Goal: Check status: Check status

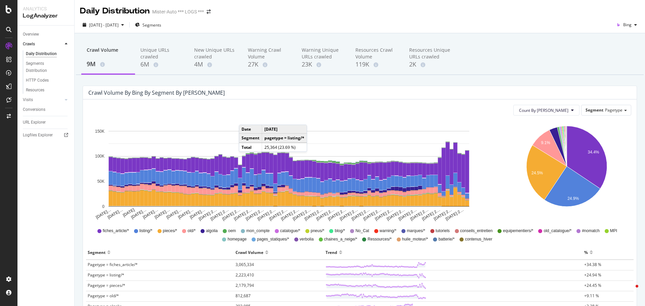
click at [487, 28] on div "[DATE] - [DATE] Segments Bing" at bounding box center [360, 25] width 570 height 13
click at [553, 110] on span "Count By [PERSON_NAME]" at bounding box center [543, 110] width 49 height 6
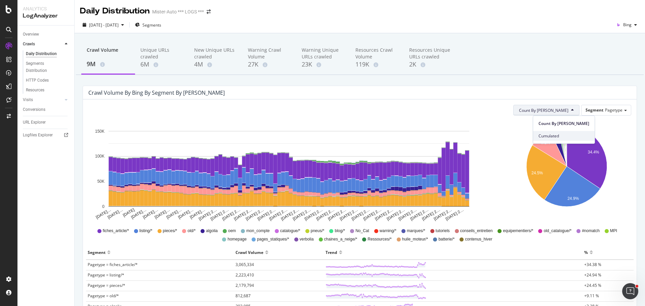
click at [554, 134] on span "Cumulated" at bounding box center [563, 136] width 51 height 6
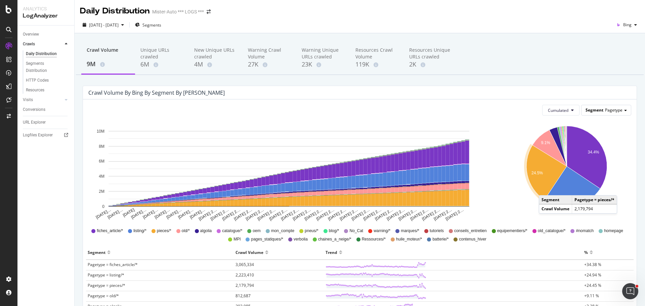
click at [608, 109] on span "Pagetype" at bounding box center [613, 110] width 17 height 6
click at [558, 112] on span "Cumulated" at bounding box center [558, 110] width 20 height 6
click at [600, 94] on div "Crawl Volume by bing by Segment by [PERSON_NAME]" at bounding box center [354, 92] width 532 height 7
click at [609, 113] on span "Pagetype" at bounding box center [613, 110] width 17 height 6
click at [607, 149] on div "Advanced selector >" at bounding box center [601, 147] width 54 height 9
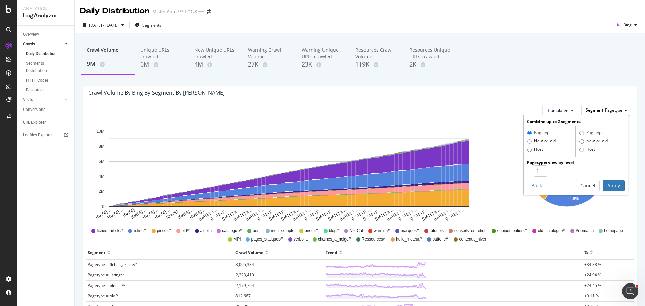
click at [605, 109] on span "Pagetype" at bounding box center [613, 110] width 17 height 6
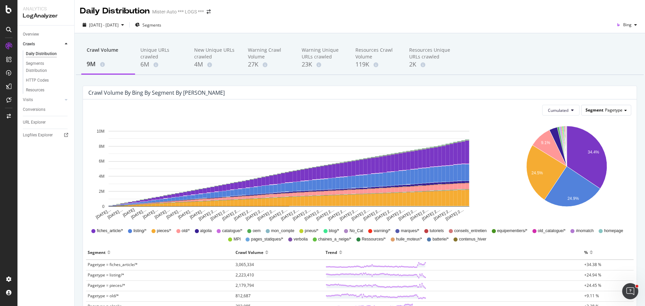
click at [605, 110] on span "Pagetype" at bounding box center [613, 110] width 17 height 6
click at [96, 28] on span "[DATE] - [DATE]" at bounding box center [104, 25] width 30 height 6
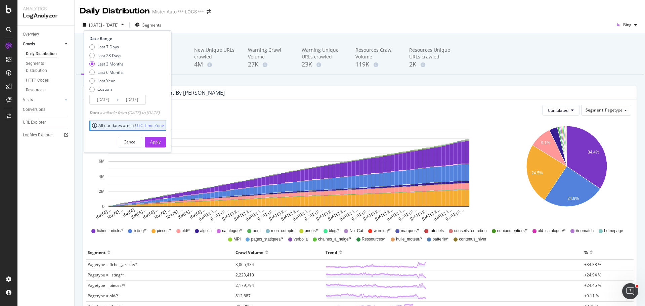
click at [100, 104] on input "[DATE]" at bounding box center [103, 99] width 27 height 9
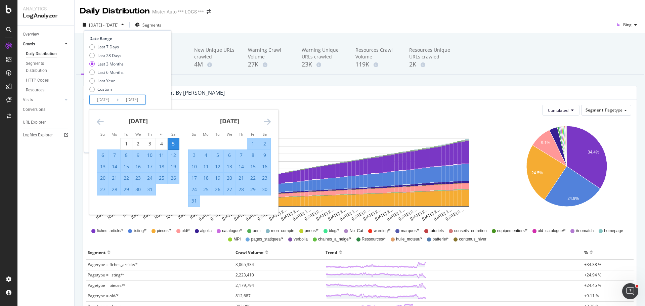
click at [267, 123] on icon "Move forward to switch to the next month." at bounding box center [267, 121] width 7 height 8
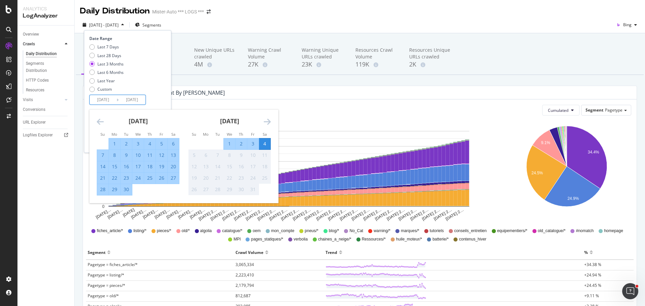
click at [267, 123] on icon "Move forward to switch to the next month." at bounding box center [267, 121] width 7 height 8
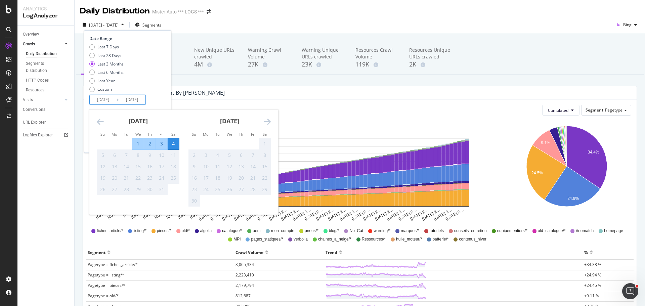
click at [267, 123] on icon "Move forward to switch to the next month." at bounding box center [267, 121] width 7 height 8
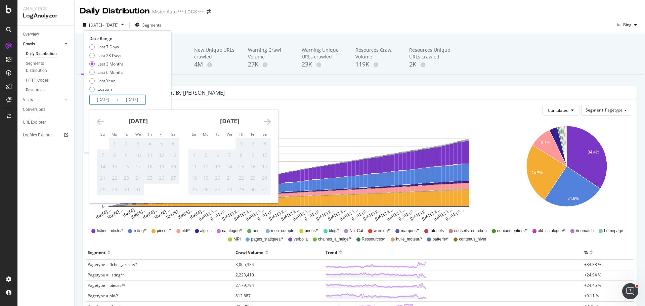
click at [95, 122] on div "[DATE] 1 2 3 4 5 6 7 8 9 10 11 12 13 14 15 16 17 18 19 20 21 22 23 24 25 26 27 …" at bounding box center [137, 152] width 91 height 86
click at [96, 122] on div "[DATE] 1 2 3 4 5 6 7 8 9 10 11 12 13 14 15 16 17 18 19 20 21 22 23 24 25 26 27 …" at bounding box center [137, 152] width 91 height 86
click at [99, 121] on icon "Move backward to switch to the previous month." at bounding box center [100, 121] width 7 height 8
click at [100, 121] on icon "Move backward to switch to the previous month." at bounding box center [100, 121] width 7 height 8
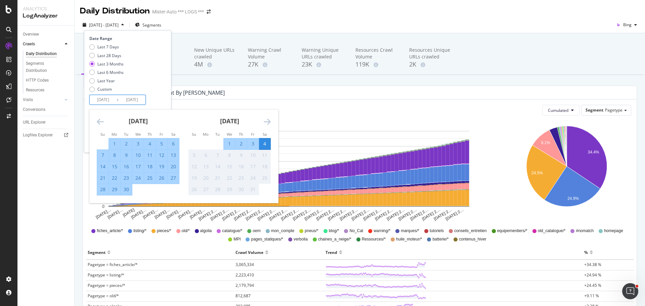
click at [116, 144] on div "1" at bounding box center [114, 143] width 11 height 7
type input "[DATE]"
click at [126, 190] on div "30" at bounding box center [126, 189] width 11 height 7
type input "[DATE]"
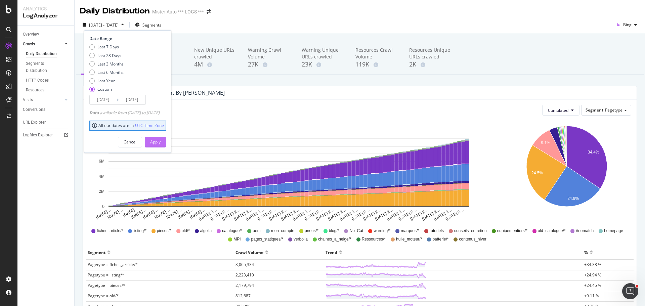
click at [164, 137] on button "Apply" at bounding box center [155, 142] width 21 height 11
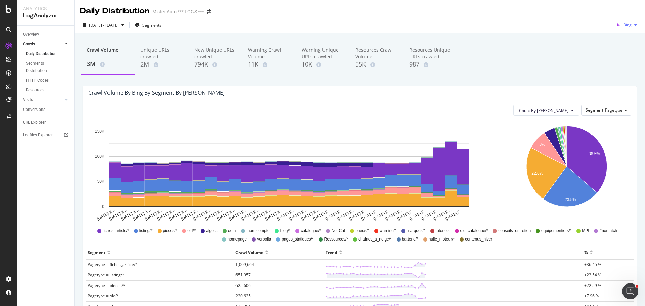
click at [623, 25] on span "Bing" at bounding box center [627, 25] width 8 height 6
drag, startPoint x: 619, startPoint y: 41, endPoint x: 584, endPoint y: 46, distance: 35.7
click at [619, 41] on span "Google" at bounding box center [624, 38] width 25 height 6
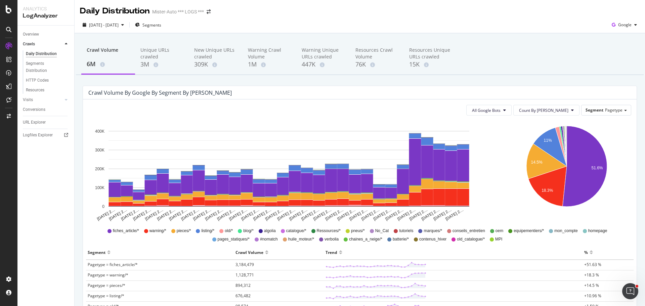
click at [469, 23] on div "[DATE] - [DATE] Segments Google" at bounding box center [360, 25] width 570 height 13
click at [304, 18] on div "[DATE] - [DATE] Segments Google" at bounding box center [360, 25] width 570 height 16
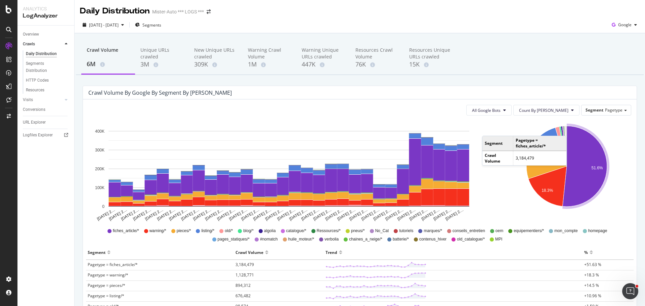
drag, startPoint x: 547, startPoint y: 42, endPoint x: 582, endPoint y: 37, distance: 35.6
click at [547, 42] on div "Crawl Volume 6M Unique URLs crawled 3M New Unique URLs crawled 309K Warning Cra…" at bounding box center [359, 58] width 567 height 34
click at [619, 25] on span "Google" at bounding box center [624, 25] width 13 height 6
click at [623, 51] on span "Bing" at bounding box center [624, 51] width 25 height 6
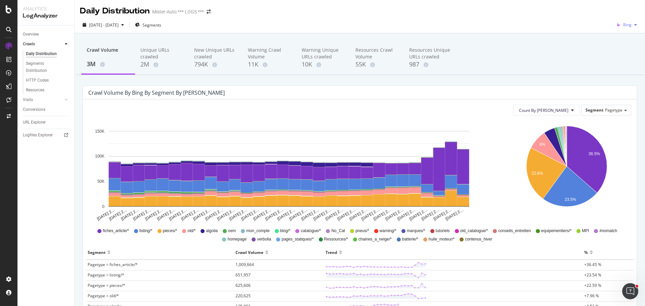
click at [623, 26] on span "Bing" at bounding box center [627, 25] width 8 height 6
click at [615, 62] on span "OpenAI" at bounding box center [624, 63] width 25 height 6
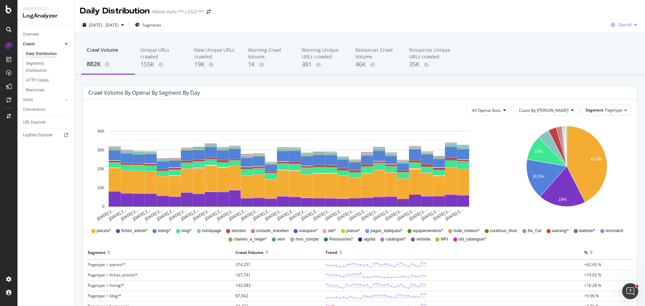
click at [622, 28] on span "OpenAI" at bounding box center [624, 25] width 14 height 6
click at [611, 79] on div "Other AI Bots" at bounding box center [618, 75] width 46 height 10
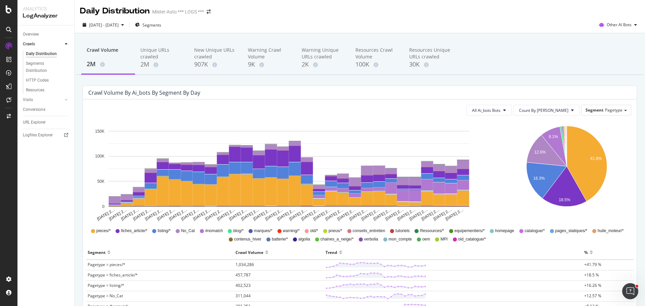
click at [513, 57] on div "Crawl Volume 2M Unique URLs crawled 2M New Unique URLs crawled 907K Warning Cra…" at bounding box center [359, 58] width 567 height 34
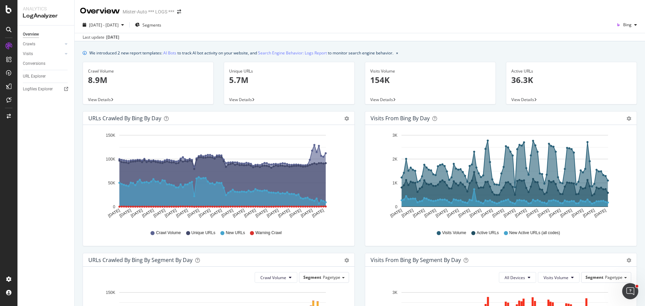
click at [483, 23] on div "[DATE] - [DATE] Segments Bing" at bounding box center [360, 25] width 570 height 13
